Goal: Find contact information: Find contact information

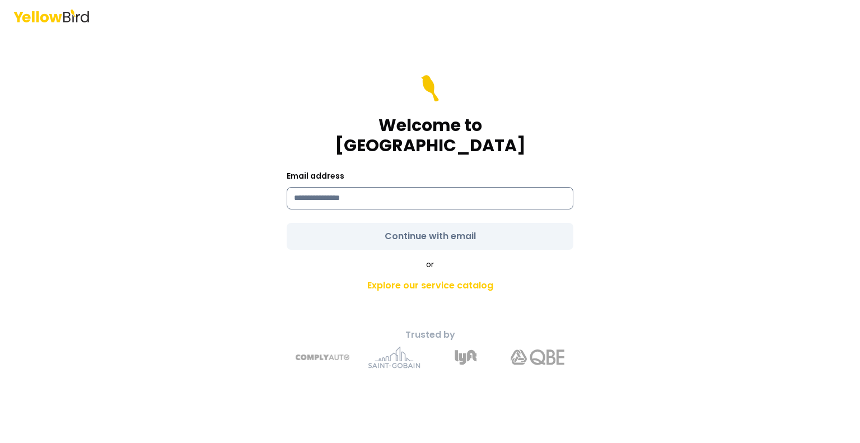
click at [352, 187] on input at bounding box center [430, 198] width 287 height 22
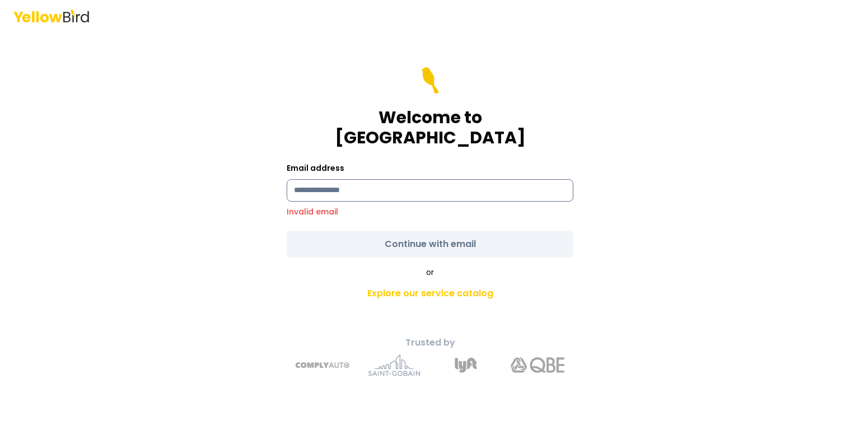
type input "**********"
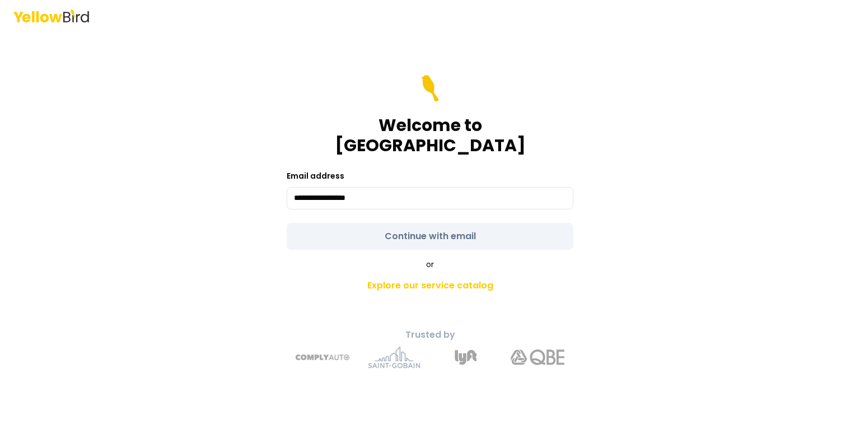
click at [426, 227] on form "**********" at bounding box center [430, 162] width 287 height 175
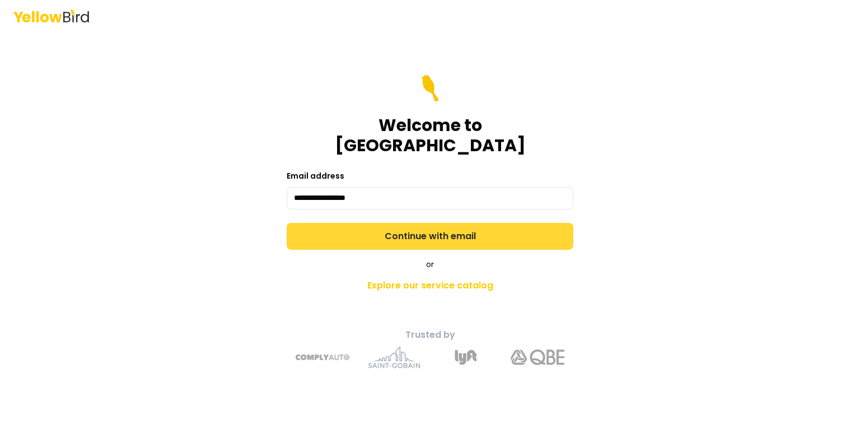
click at [425, 223] on button "Continue with email" at bounding box center [430, 236] width 287 height 27
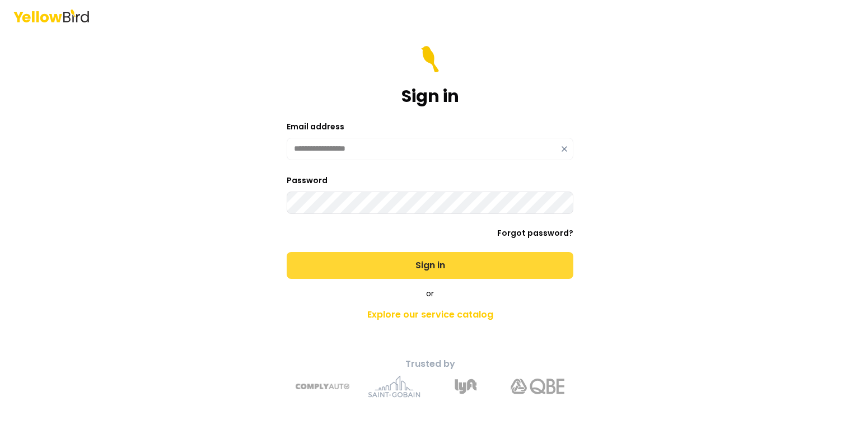
click at [424, 262] on button "Sign in" at bounding box center [430, 265] width 287 height 27
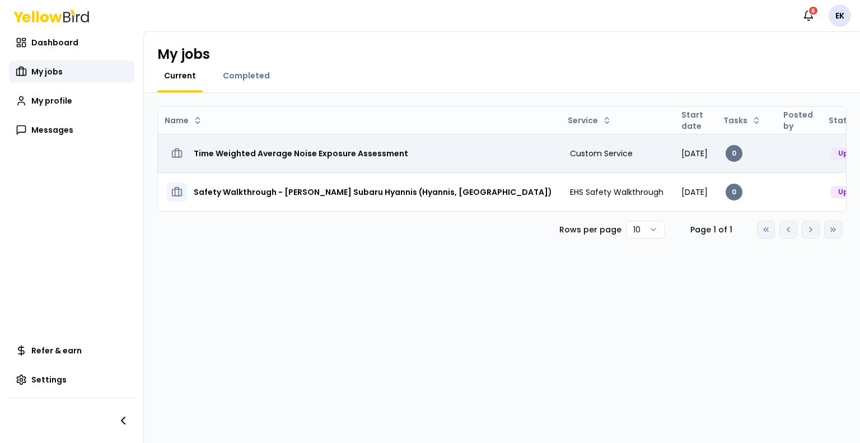
click at [327, 154] on h3 "Time Weighted Average Noise Exposure Assessment" at bounding box center [301, 153] width 214 height 20
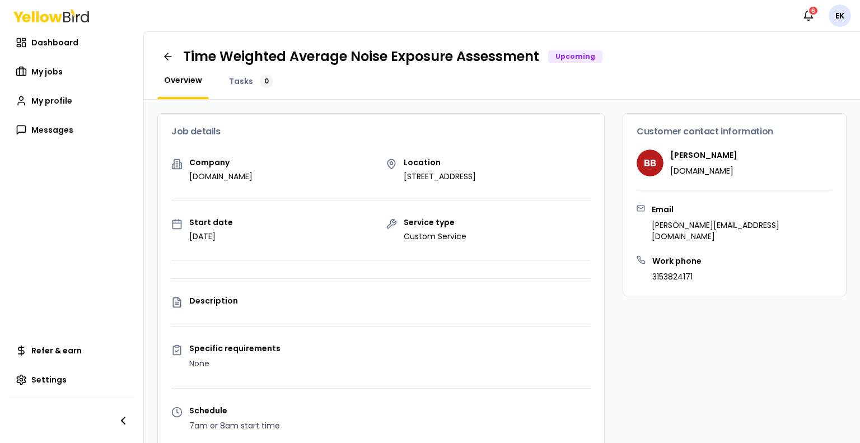
click at [237, 348] on p "Specific requirements" at bounding box center [389, 348] width 401 height 8
click at [810, 16] on icon "button" at bounding box center [808, 15] width 11 height 11
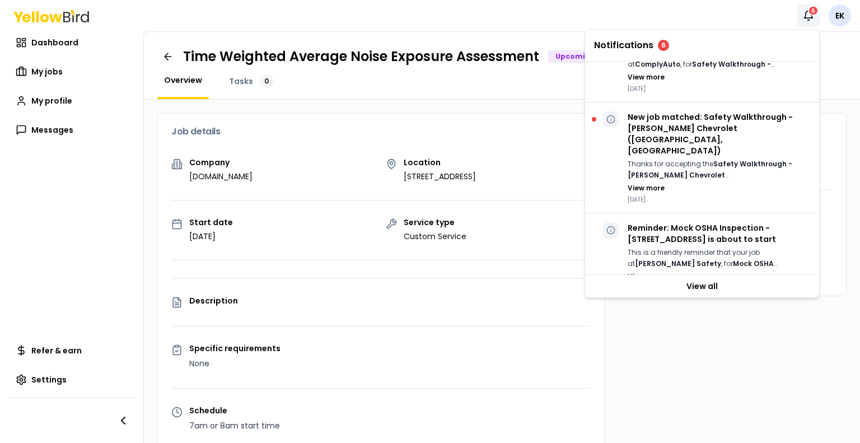
scroll to position [548, 0]
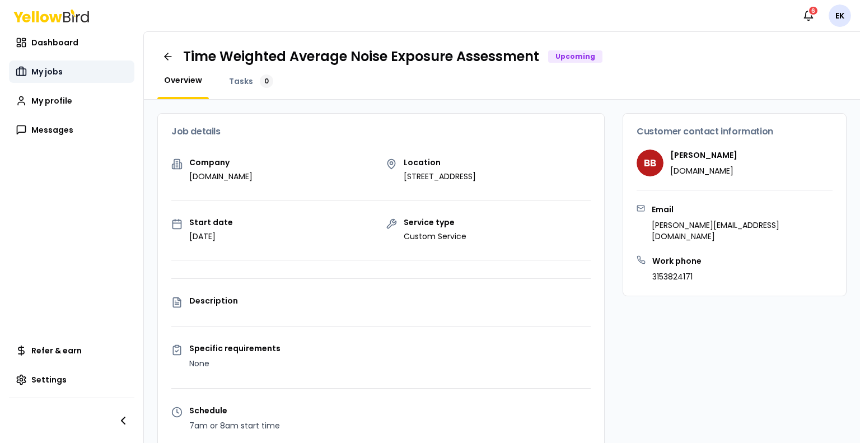
click at [41, 74] on span "My jobs" at bounding box center [46, 71] width 31 height 11
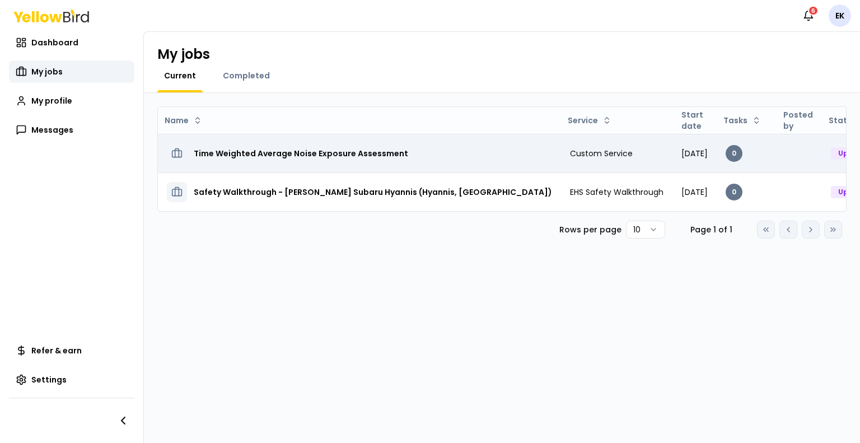
click at [293, 156] on h3 "Time Weighted Average Noise Exposure Assessment" at bounding box center [301, 153] width 214 height 20
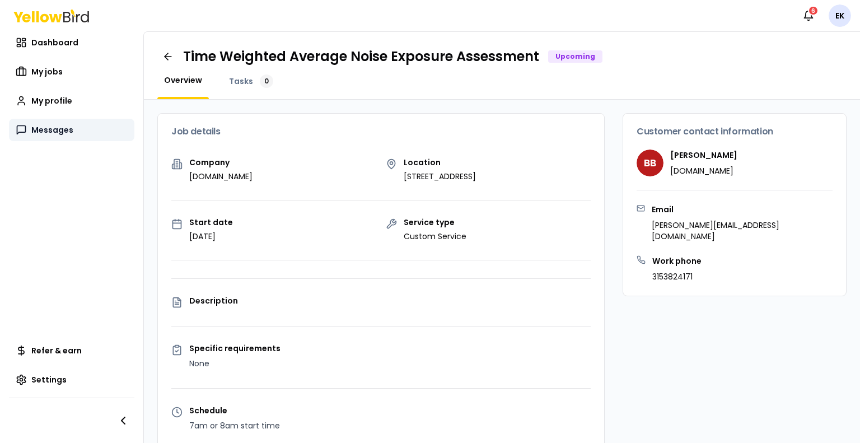
click at [66, 133] on span "Messages" at bounding box center [52, 129] width 42 height 11
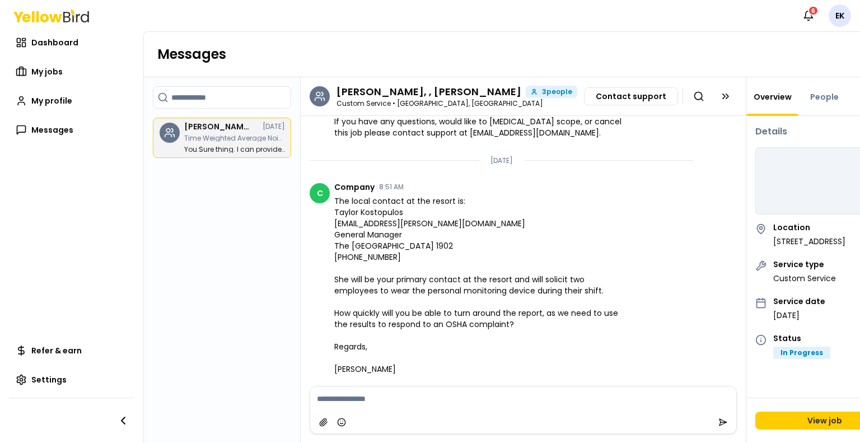
scroll to position [87, 0]
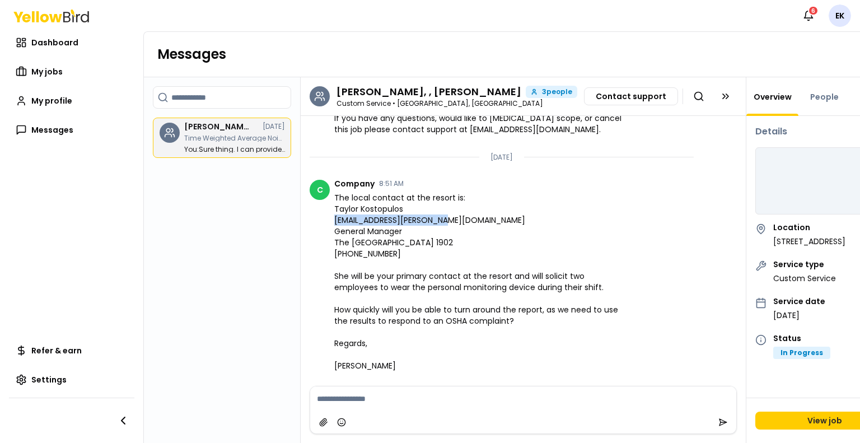
drag, startPoint x: 441, startPoint y: 217, endPoint x: 335, endPoint y: 218, distance: 106.3
click at [335, 218] on span "The local contact at the resort is: Taylor Kostopulos [EMAIL_ADDRESS][PERSON_NA…" at bounding box center [478, 281] width 288 height 179
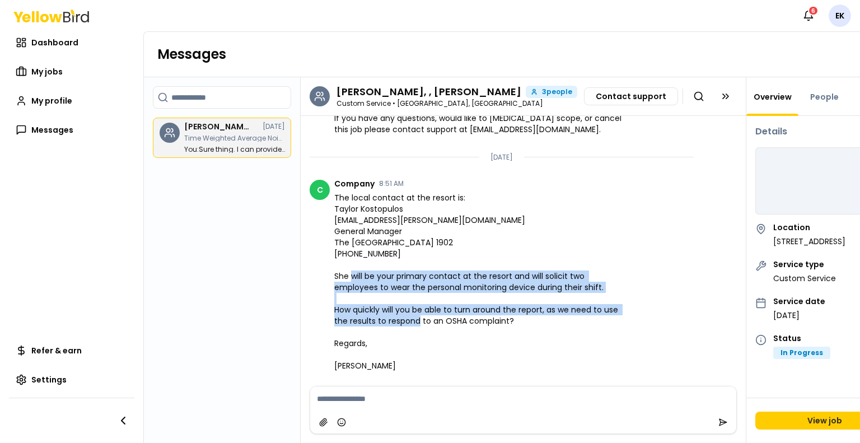
drag, startPoint x: 434, startPoint y: 273, endPoint x: 526, endPoint y: 316, distance: 101.4
click at [526, 316] on span "The local contact at the resort is: Taylor Kostopulos [EMAIL_ADDRESS][PERSON_NA…" at bounding box center [478, 281] width 288 height 179
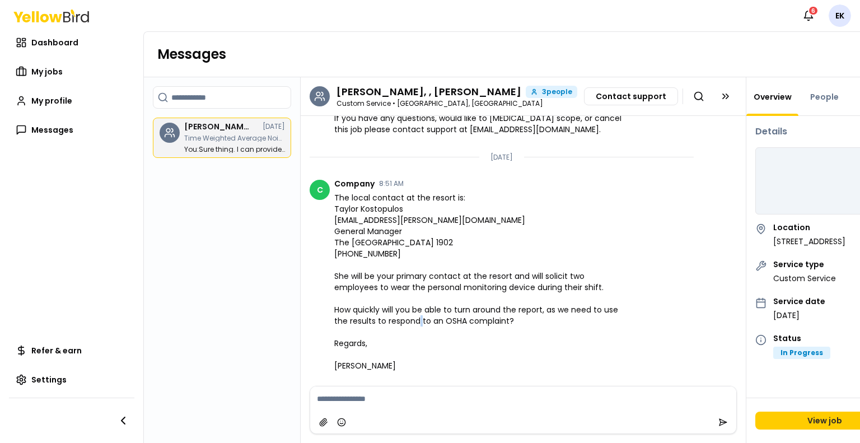
click at [526, 316] on span "The local contact at the resort is: Taylor Kostopulos [EMAIL_ADDRESS][PERSON_NA…" at bounding box center [478, 281] width 288 height 179
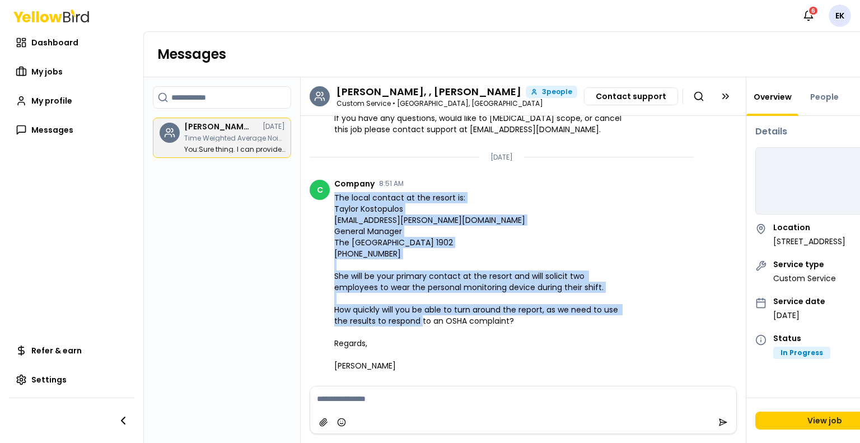
drag, startPoint x: 526, startPoint y: 316, endPoint x: 365, endPoint y: 194, distance: 202.2
click at [365, 194] on span "The local contact at the resort is: Taylor Kostopulos [EMAIL_ADDRESS][PERSON_NA…" at bounding box center [478, 281] width 288 height 179
click at [367, 198] on span "The local contact at the resort is: Taylor Kostopulos [EMAIL_ADDRESS][PERSON_NA…" at bounding box center [478, 281] width 288 height 179
